Goal: Task Accomplishment & Management: Manage account settings

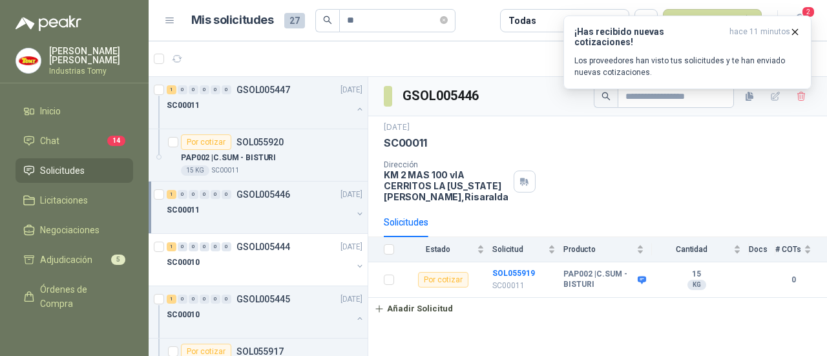
scroll to position [151, 0]
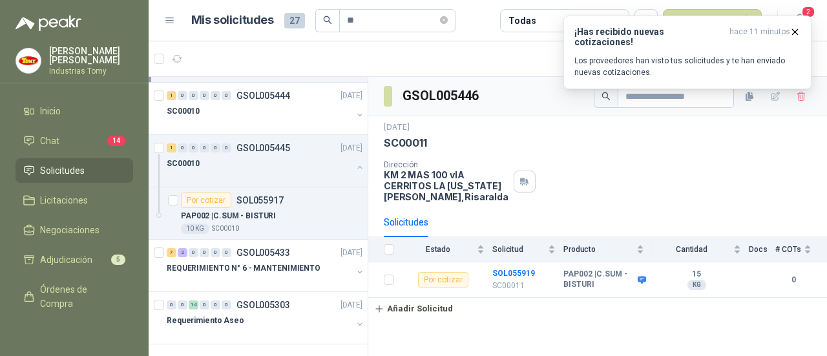
click at [294, 15] on span "27" at bounding box center [294, 20] width 21 height 15
drag, startPoint x: 365, startPoint y: 18, endPoint x: 318, endPoint y: 20, distance: 46.5
click at [319, 19] on span "**" at bounding box center [385, 20] width 140 height 23
type input "*"
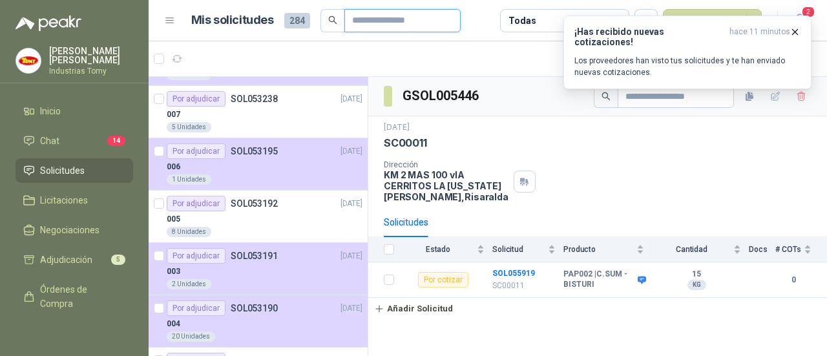
scroll to position [1036, 0]
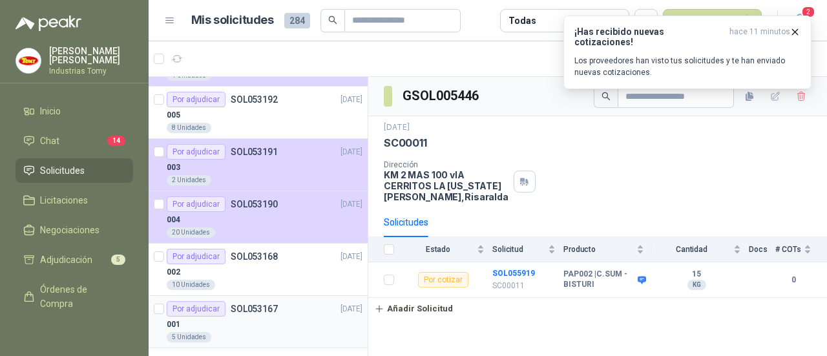
click at [312, 333] on div "5 Unidades" at bounding box center [265, 337] width 196 height 10
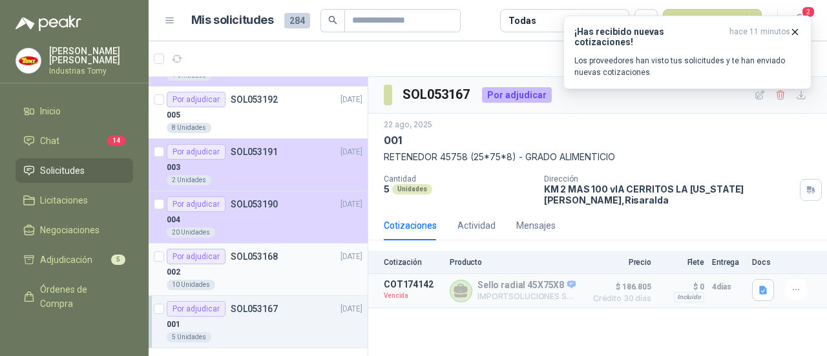
click at [280, 264] on div "002" at bounding box center [265, 271] width 196 height 15
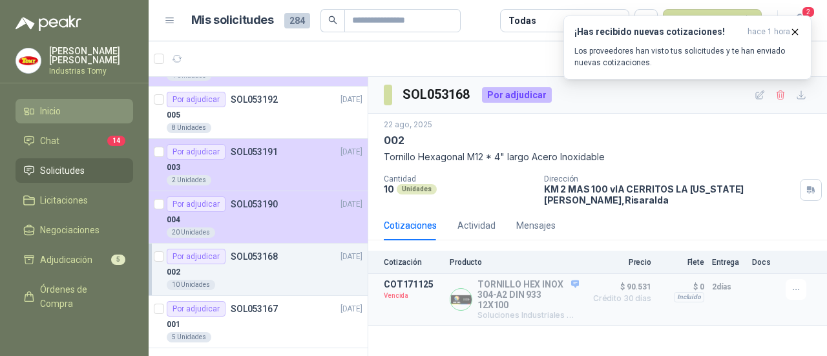
click at [51, 118] on link "Inicio" at bounding box center [74, 111] width 118 height 25
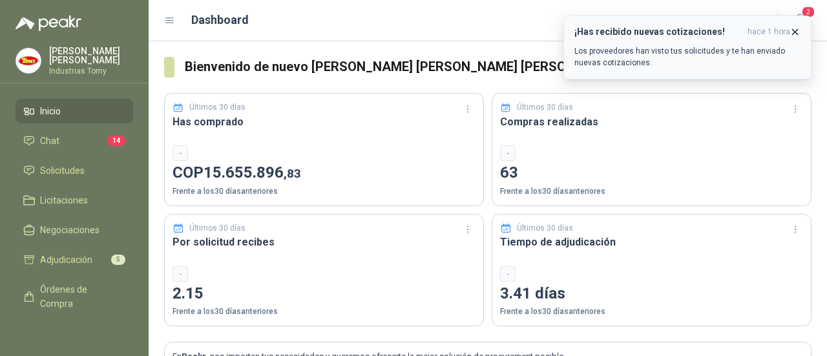
drag, startPoint x: 792, startPoint y: 32, endPoint x: 783, endPoint y: 61, distance: 29.8
click at [792, 32] on icon "button" at bounding box center [794, 31] width 11 height 11
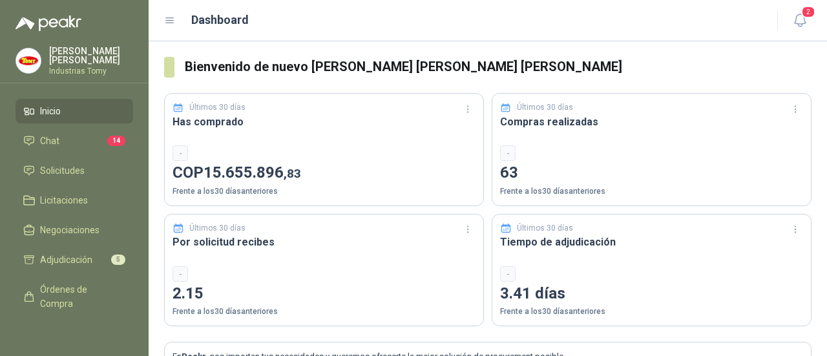
click at [319, 147] on div "-" at bounding box center [323, 152] width 303 height 15
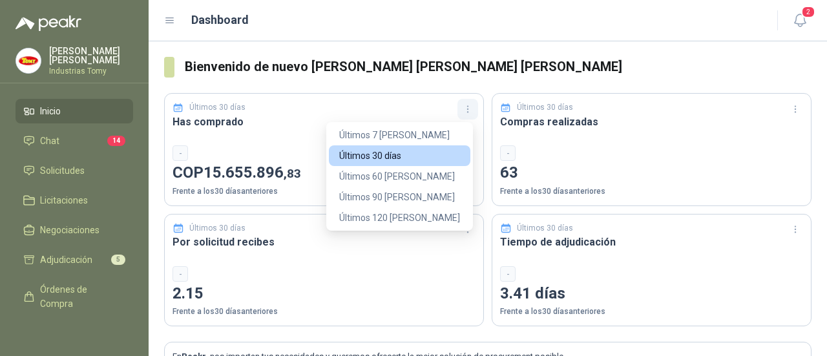
click at [465, 109] on icon "button" at bounding box center [467, 109] width 11 height 11
click at [464, 107] on icon "button" at bounding box center [467, 109] width 11 height 11
click at [431, 212] on button "Últimos 120 [PERSON_NAME]" at bounding box center [399, 217] width 141 height 21
